Goal: Task Accomplishment & Management: Manage account settings

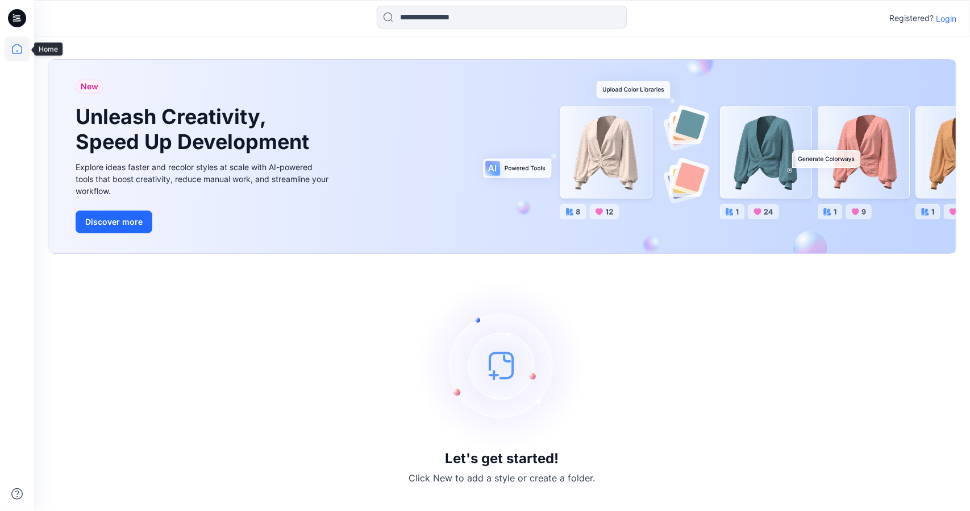
click at [18, 44] on icon at bounding box center [17, 48] width 25 height 25
click at [16, 47] on icon at bounding box center [17, 48] width 25 height 25
click at [952, 16] on p "Login" at bounding box center [946, 19] width 20 height 12
click at [952, 36] on div "New Unleash Creativity, Speed Up Development Explore ideas faster and recolor s…" at bounding box center [502, 273] width 936 height 474
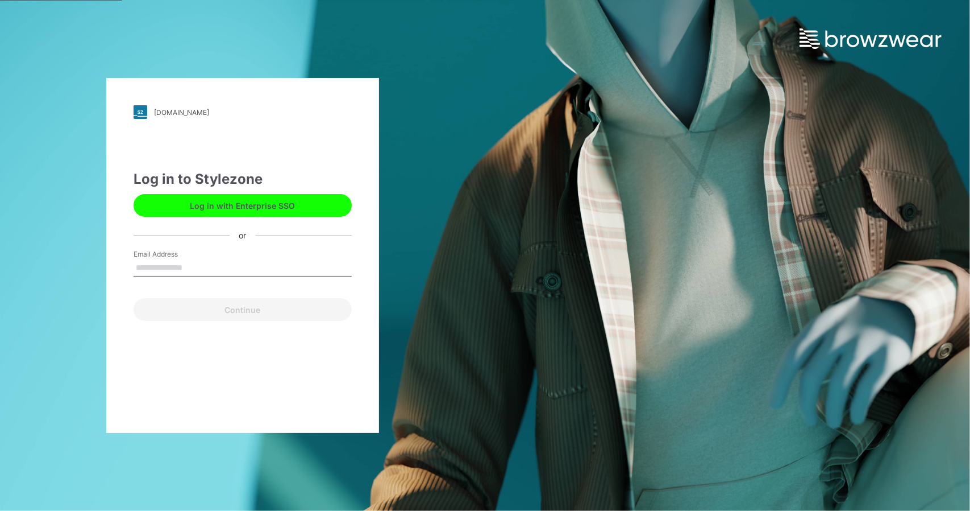
click at [157, 269] on input "Email Address" at bounding box center [243, 267] width 218 height 17
type input "**********"
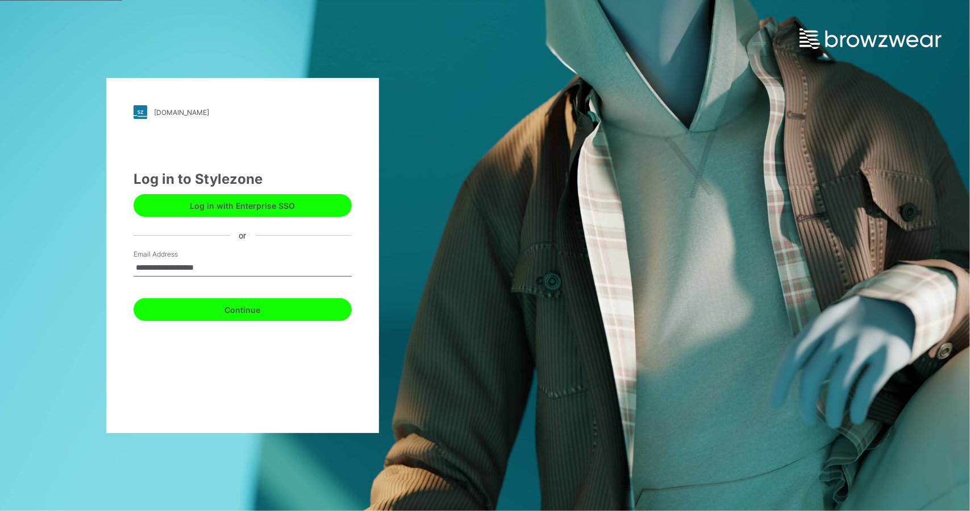
click at [231, 308] on button "Continue" at bounding box center [243, 309] width 218 height 23
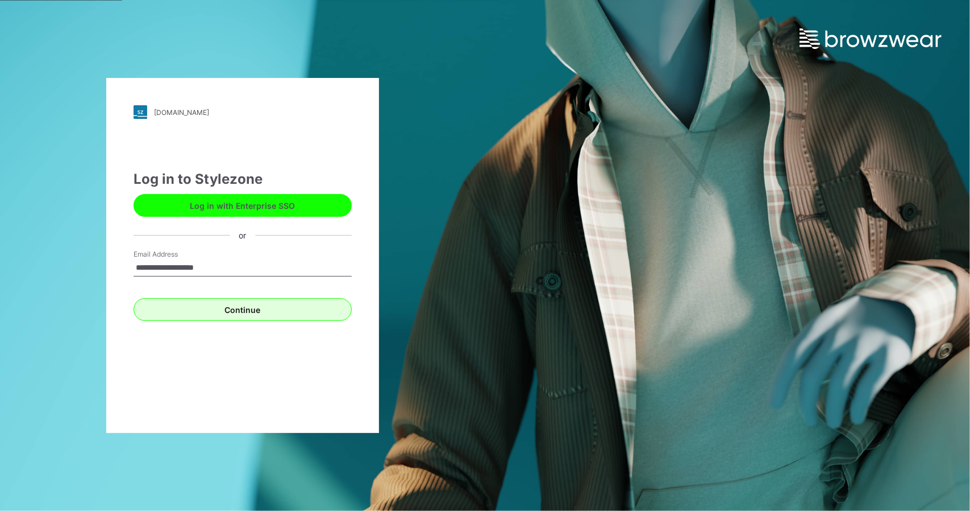
click at [231, 308] on div "Continue" at bounding box center [243, 306] width 218 height 27
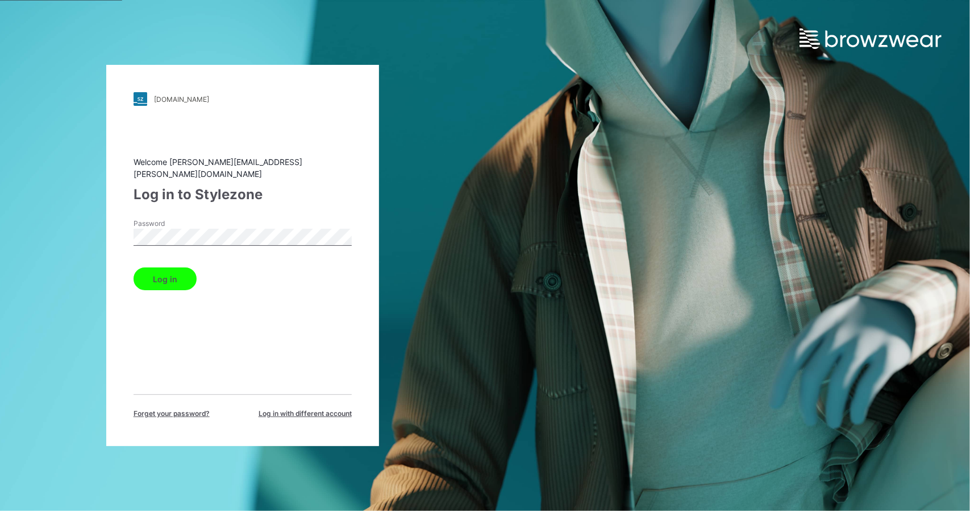
click at [268, 218] on div "Password" at bounding box center [243, 235] width 218 height 34
click at [172, 279] on button "Log in" at bounding box center [165, 278] width 63 height 23
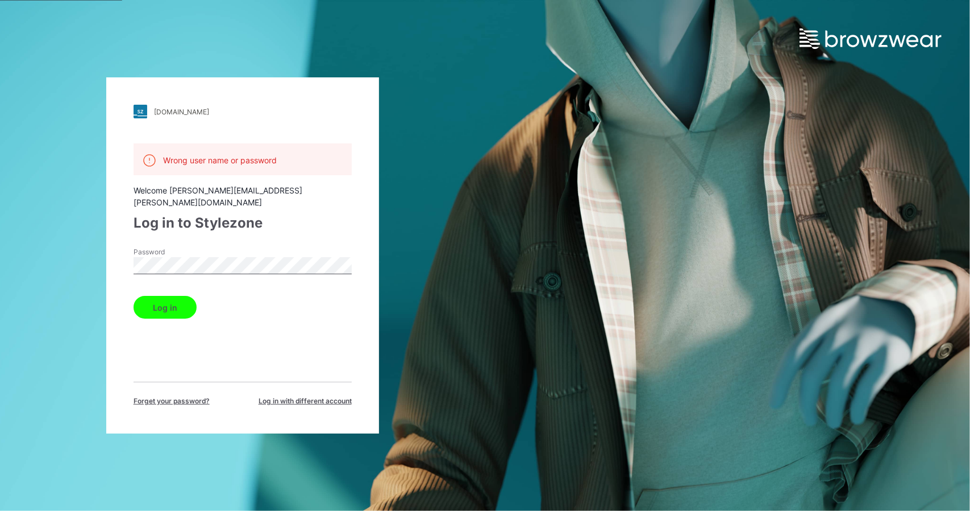
click at [697, 113] on div "[DOMAIN_NAME] Loading... Wrong user name or password Welcome [PERSON_NAME][EMAI…" at bounding box center [485, 255] width 970 height 511
click at [632, 106] on div "[DOMAIN_NAME] Loading... Wrong user name or password Welcome [PERSON_NAME][EMAI…" at bounding box center [485, 255] width 970 height 511
